Goal: Task Accomplishment & Management: Complete application form

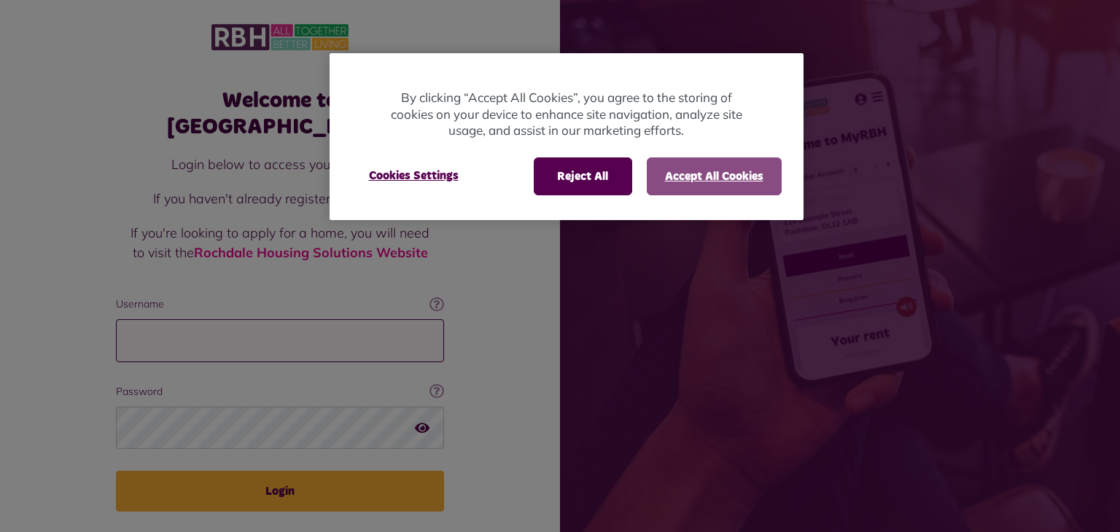
type input "**********"
click at [675, 173] on button "Accept All Cookies" at bounding box center [714, 177] width 135 height 38
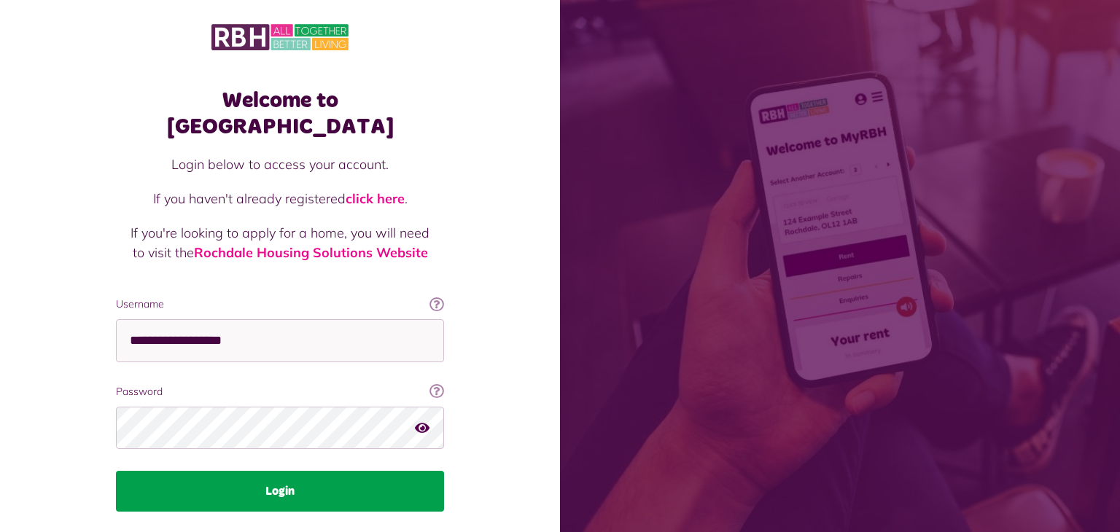
click at [365, 471] on button "Login" at bounding box center [280, 491] width 328 height 41
click at [299, 471] on button "Login" at bounding box center [280, 491] width 328 height 41
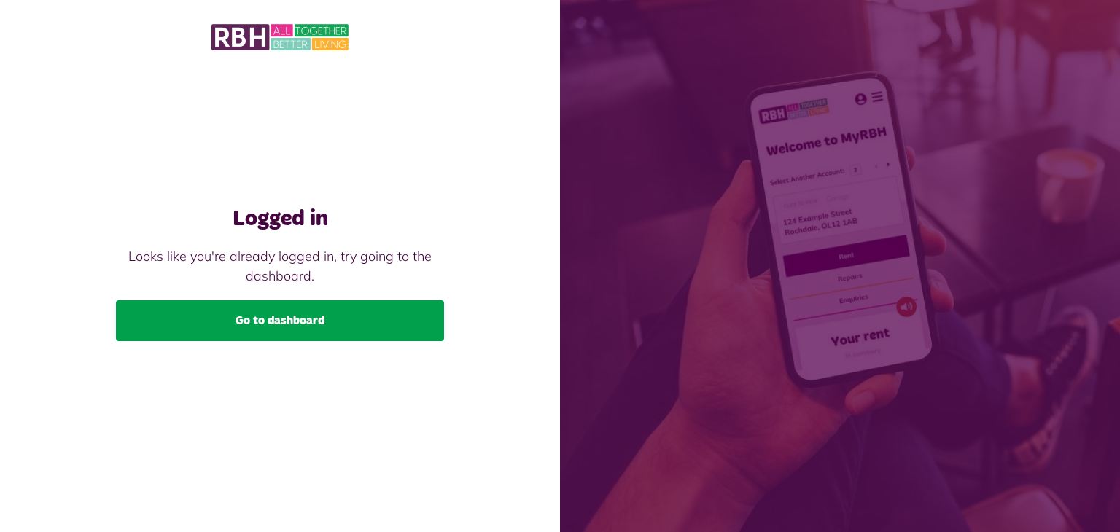
click at [271, 326] on link "Go to dashboard" at bounding box center [280, 320] width 328 height 41
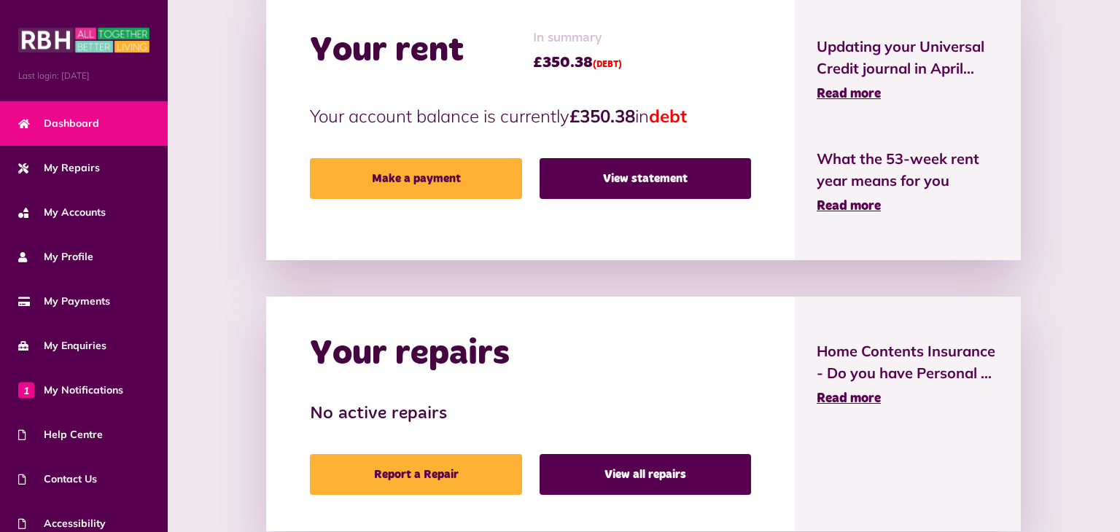
scroll to position [392, 0]
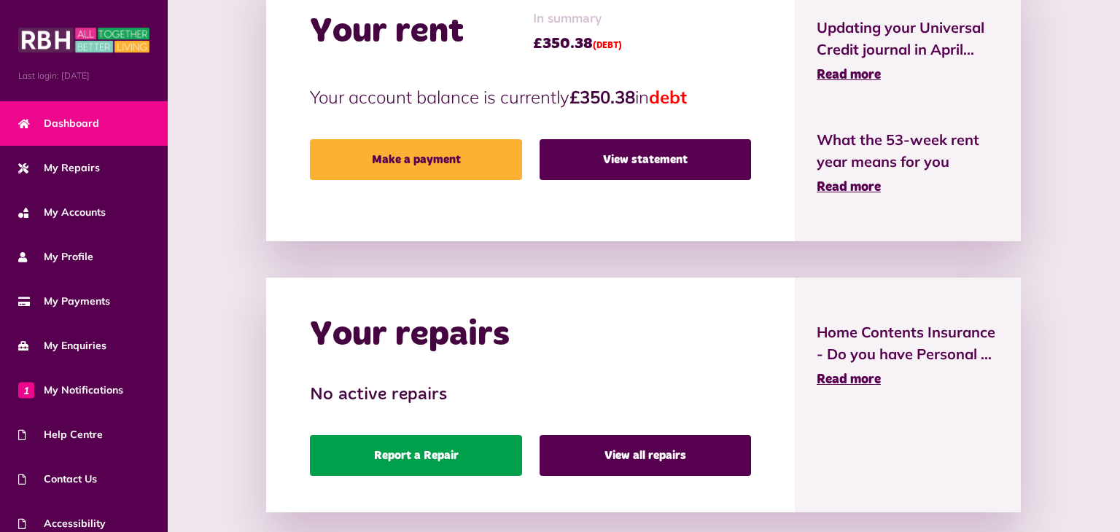
click at [458, 455] on link "Report a Repair" at bounding box center [416, 455] width 212 height 41
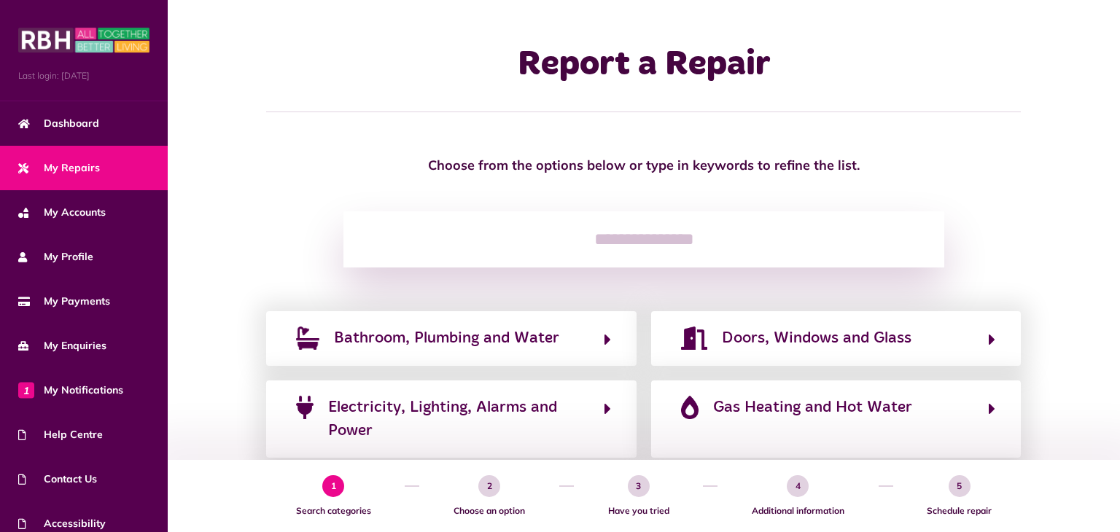
click at [85, 168] on span "My Repairs" at bounding box center [59, 167] width 82 height 15
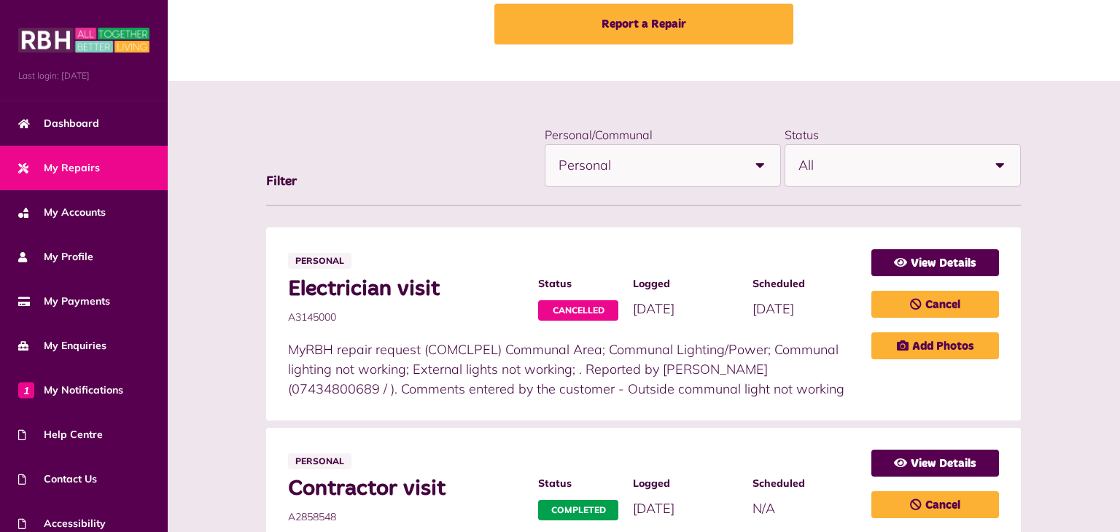
scroll to position [100, 0]
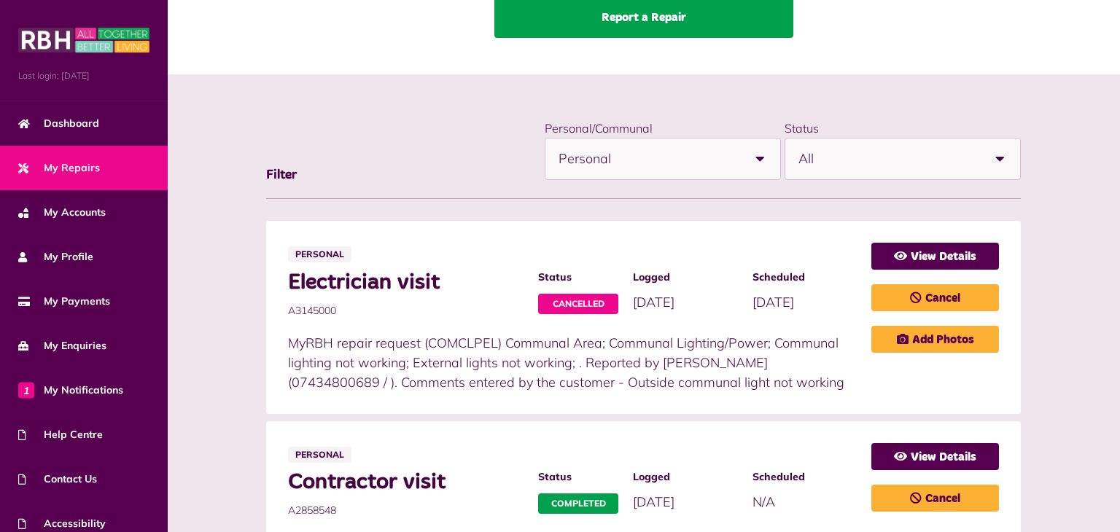
click at [669, 26] on link "Report a Repair" at bounding box center [643, 17] width 299 height 41
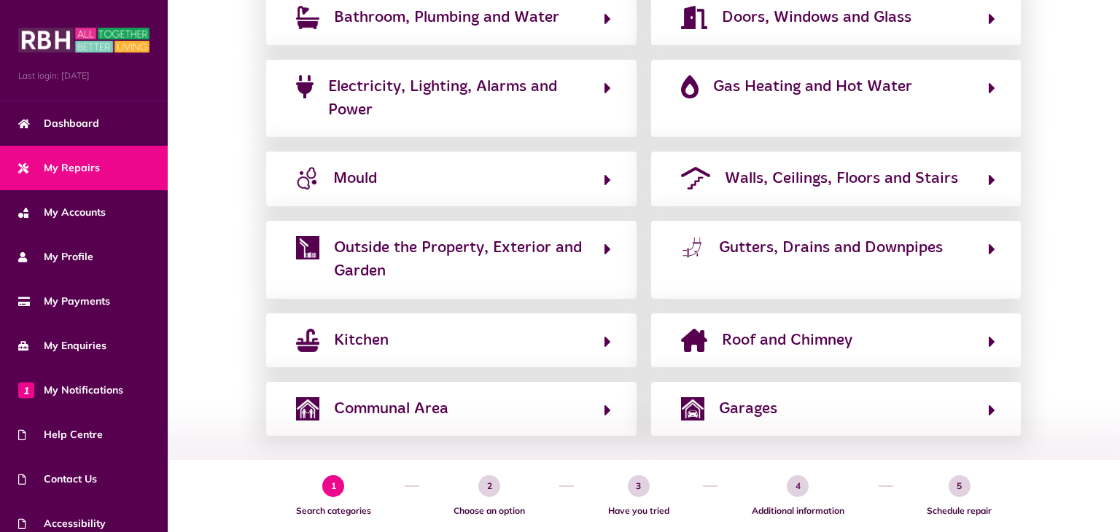
scroll to position [335, 0]
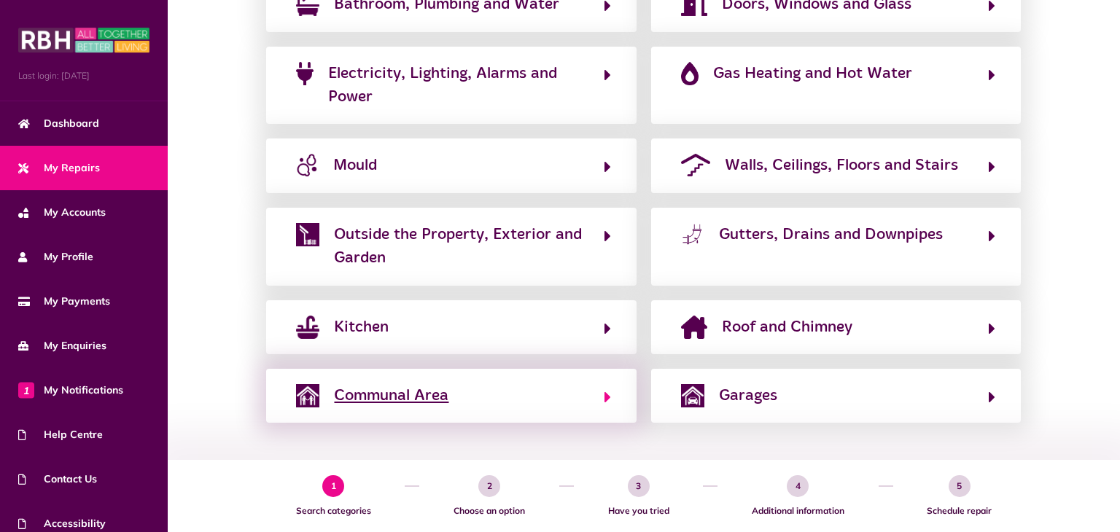
click at [595, 395] on button "Communal Area" at bounding box center [451, 396] width 319 height 25
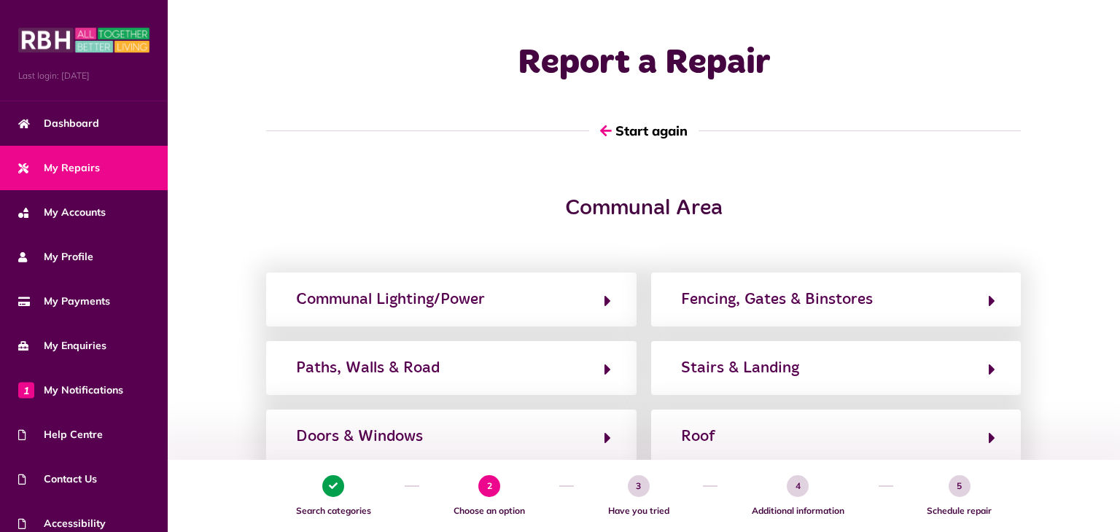
scroll to position [0, 0]
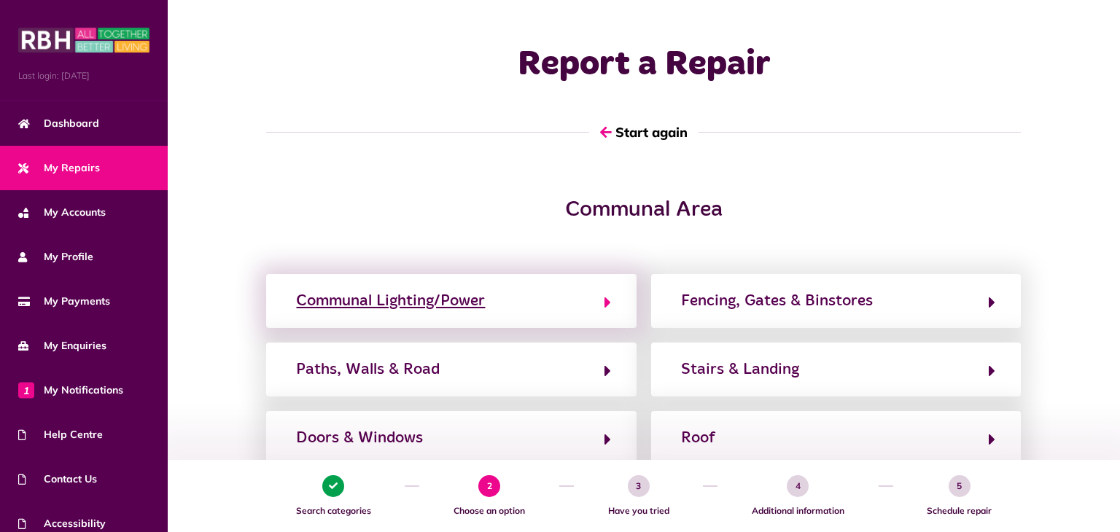
click at [525, 308] on button "Communal Lighting/Power" at bounding box center [451, 301] width 319 height 25
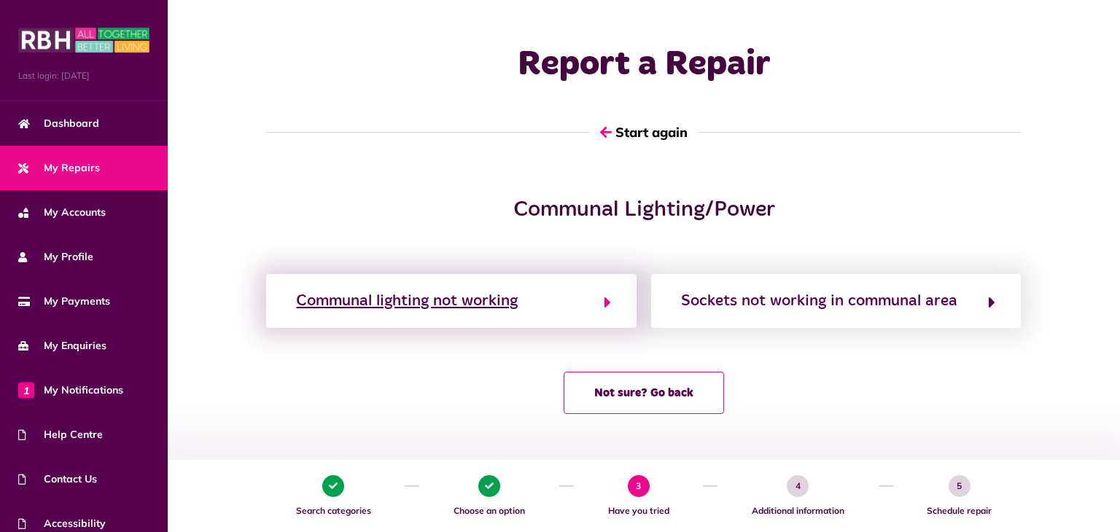
click at [515, 291] on div "Communal lighting not working" at bounding box center [407, 301] width 222 height 23
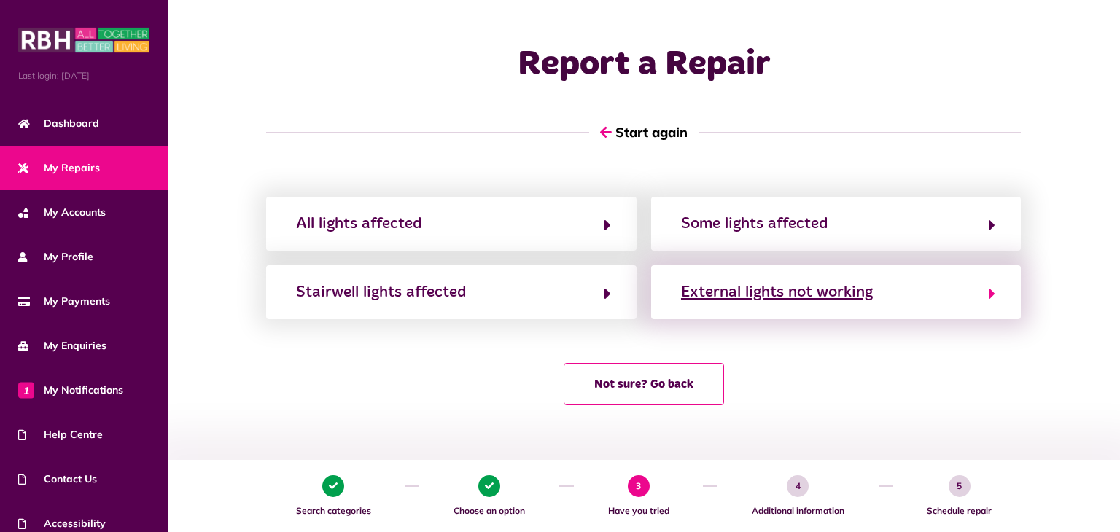
click at [834, 294] on div "External lights not working" at bounding box center [777, 292] width 192 height 23
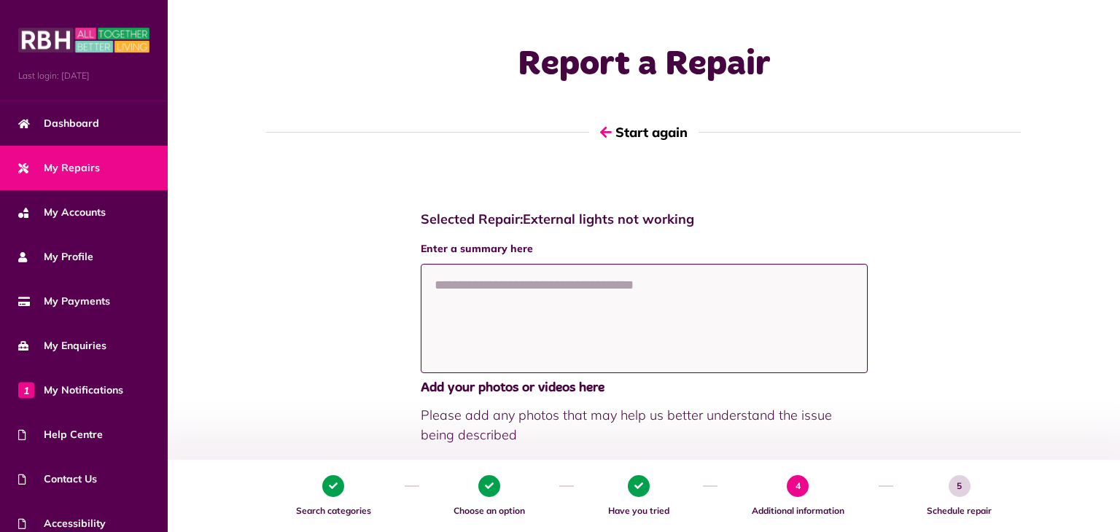
click at [548, 284] on textarea at bounding box center [644, 318] width 447 height 109
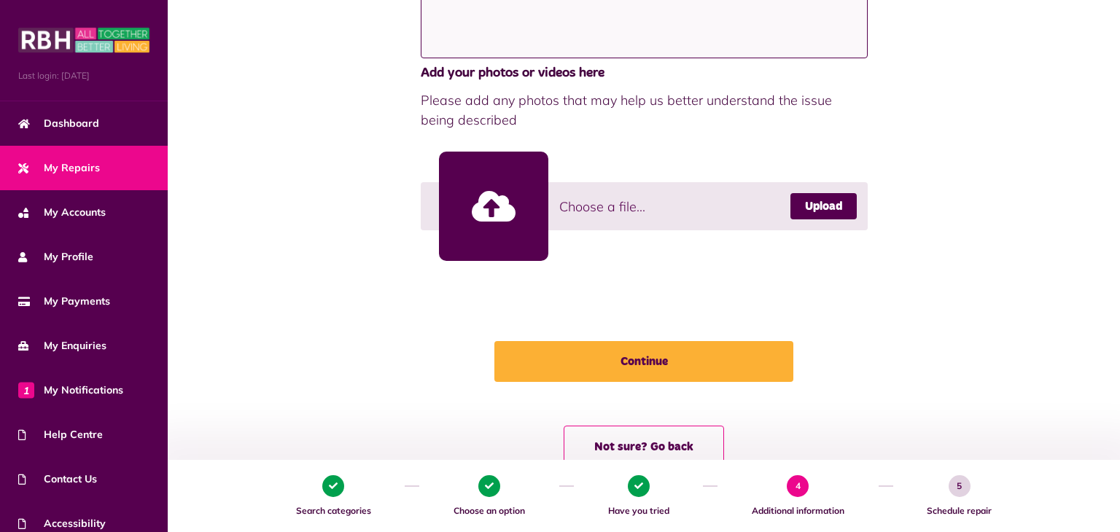
scroll to position [319, 0]
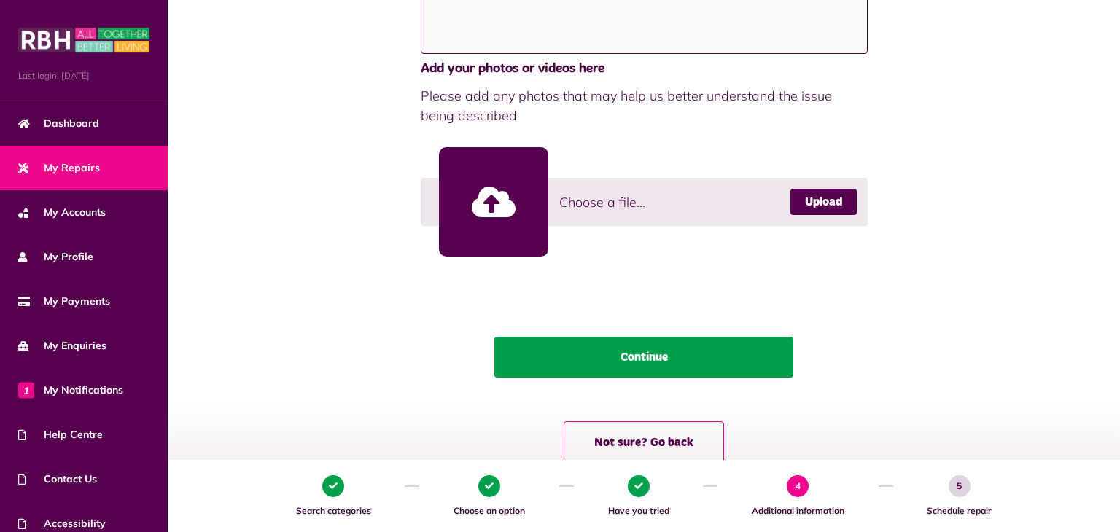
type textarea "**********"
click at [721, 355] on button "Continue" at bounding box center [643, 357] width 299 height 41
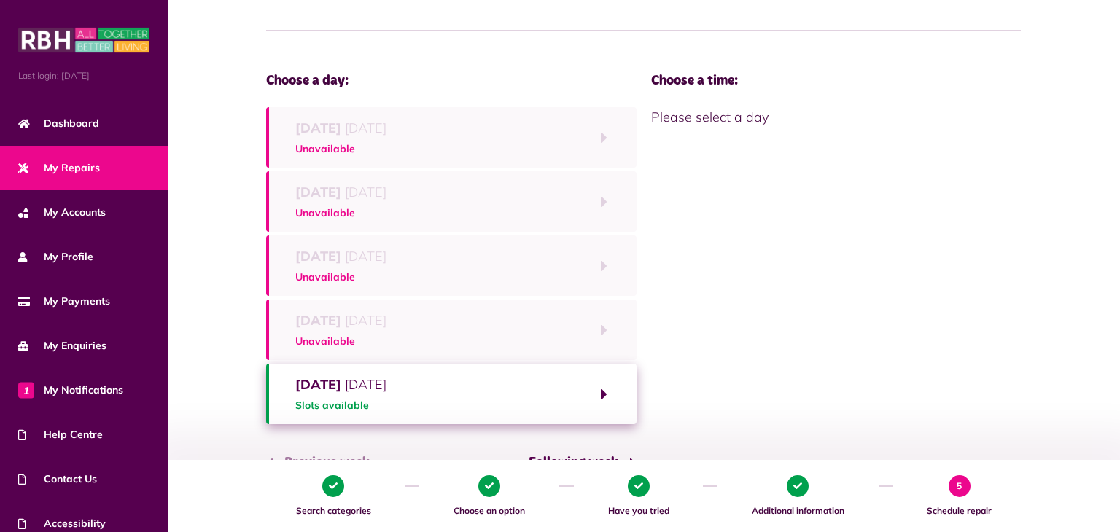
scroll to position [95, 0]
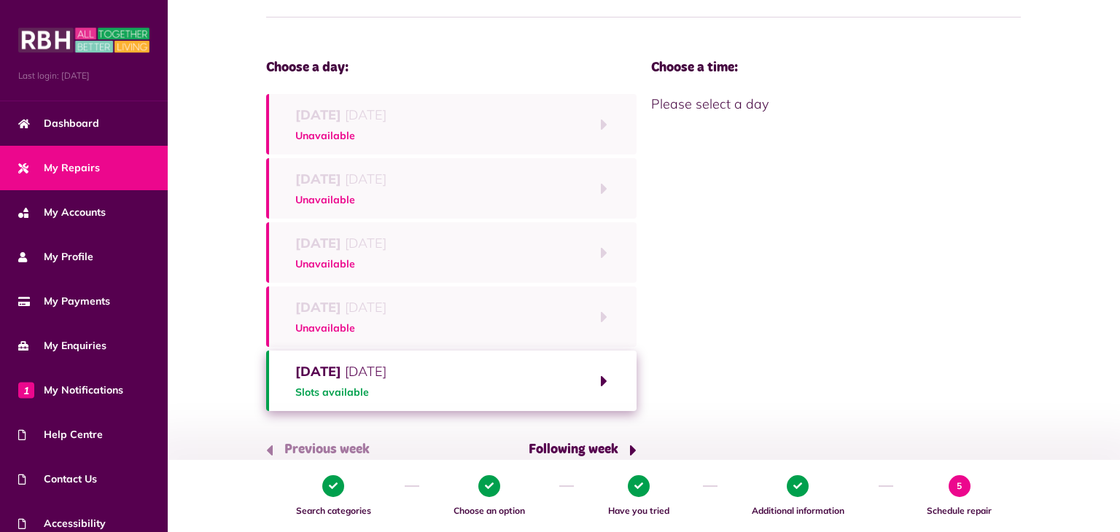
click at [602, 447] on button "Following week" at bounding box center [577, 451] width 119 height 42
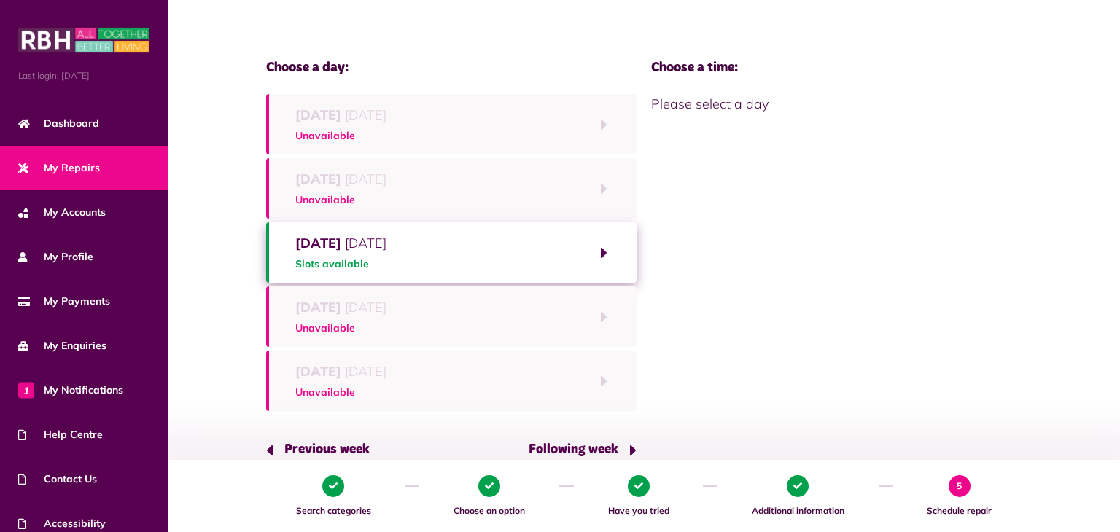
click at [602, 254] on button "Wednesday 8th October 2025 Slots available" at bounding box center [451, 252] width 371 height 61
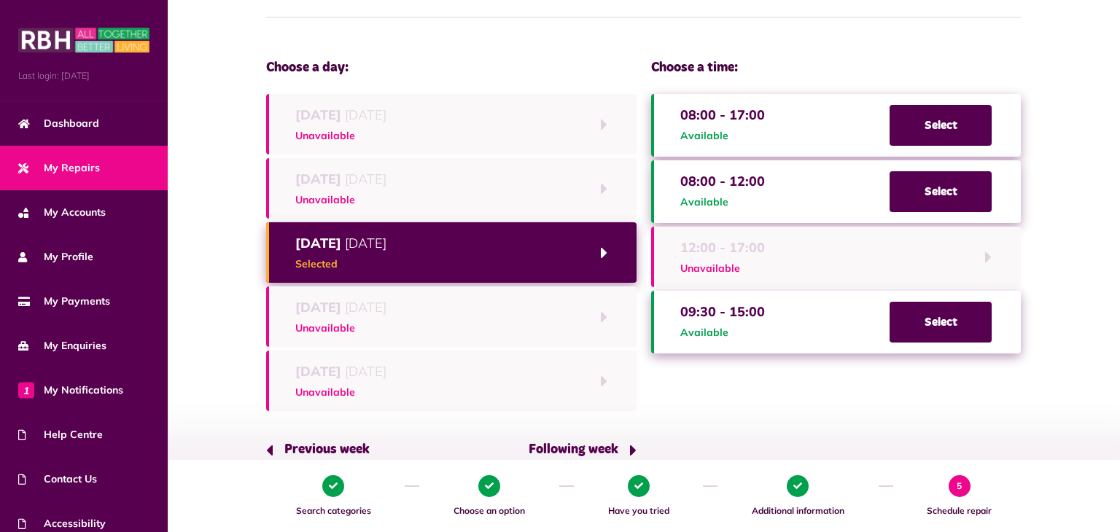
click at [357, 448] on button "Previous week" at bounding box center [323, 451] width 115 height 42
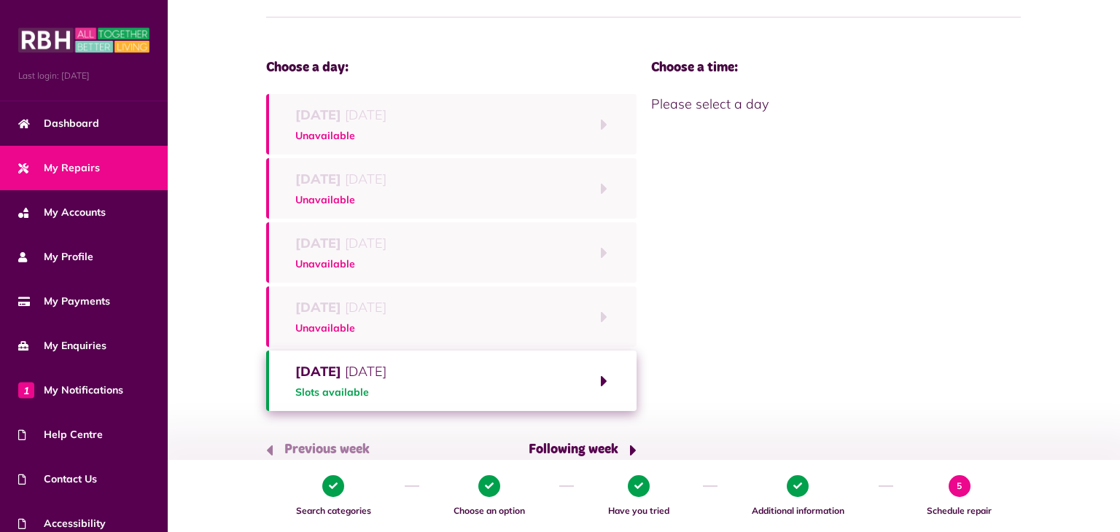
click at [602, 379] on button "Friday 3rd October 2025 Slots available" at bounding box center [451, 381] width 371 height 61
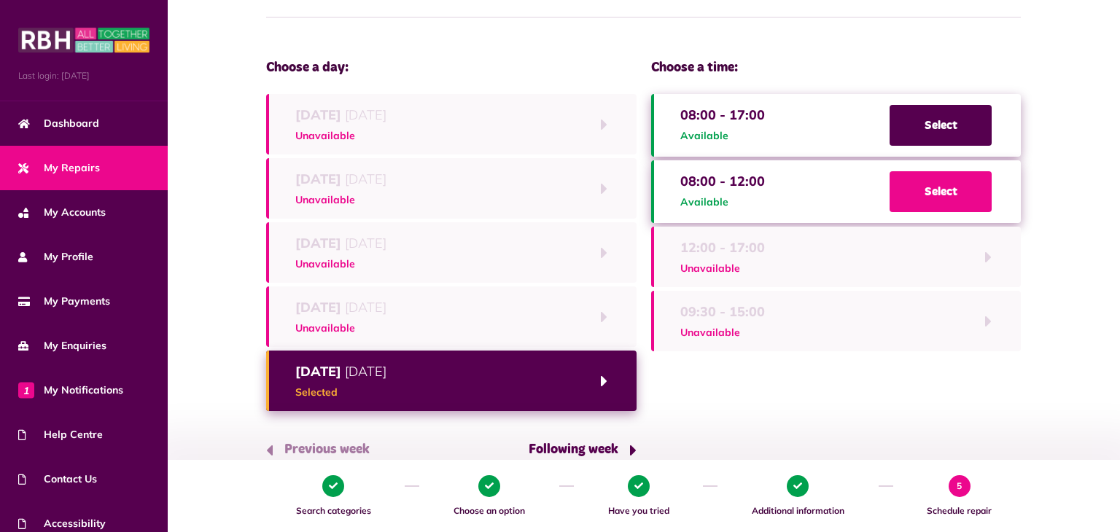
click at [933, 186] on span "Select" at bounding box center [941, 191] width 102 height 41
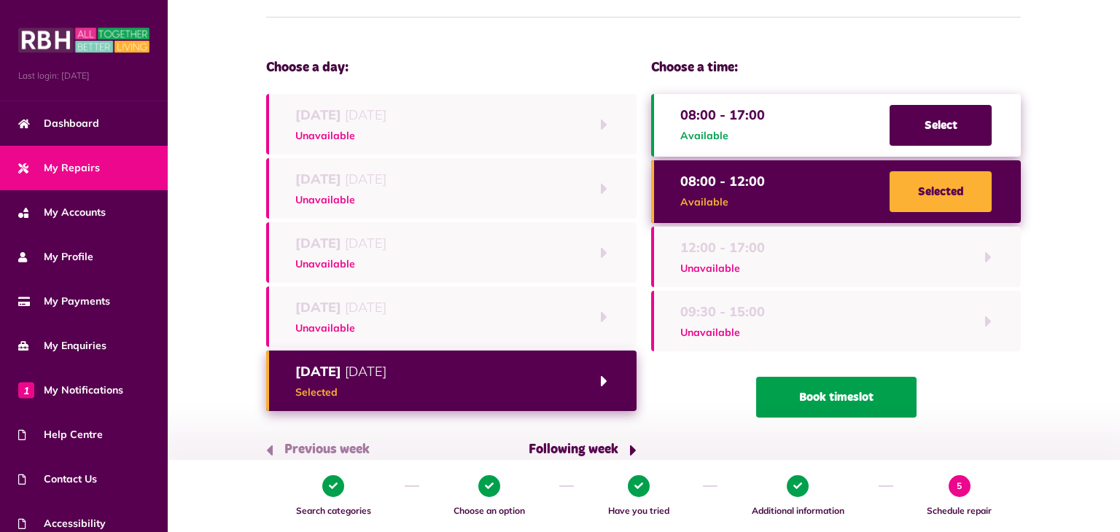
click at [860, 396] on button "Book timeslot" at bounding box center [836, 397] width 160 height 41
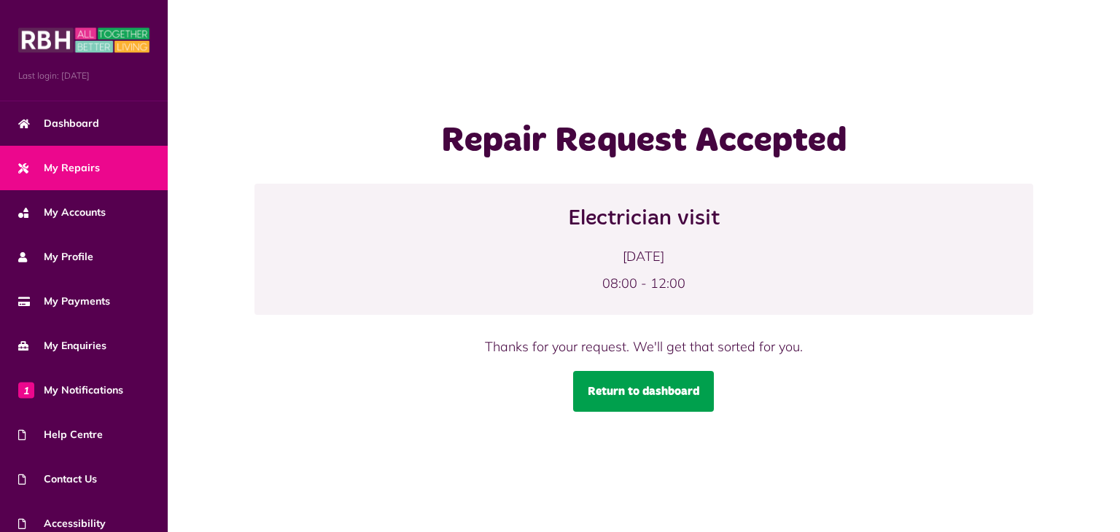
click at [689, 397] on link "Return to dashboard" at bounding box center [643, 391] width 141 height 41
